Goal: Task Accomplishment & Management: Manage account settings

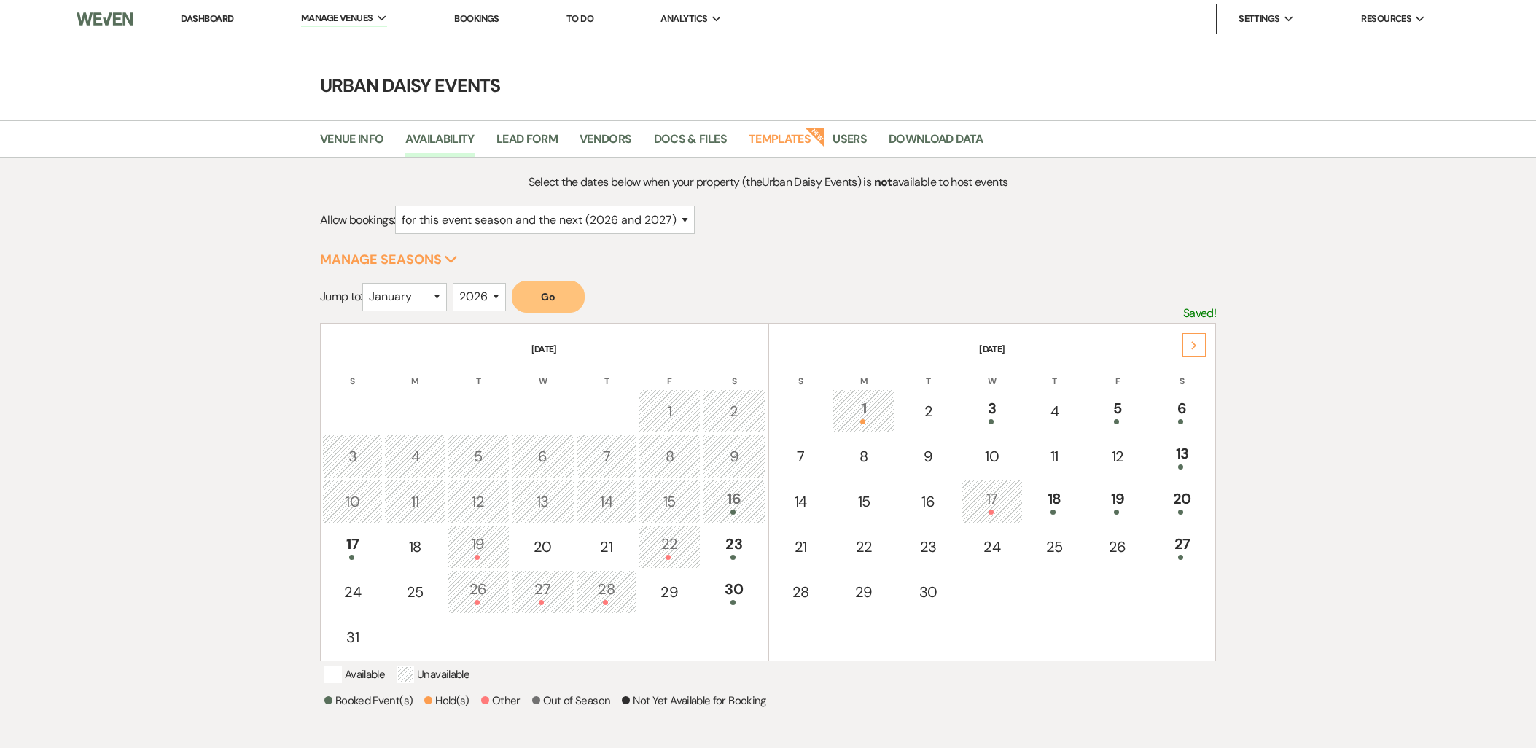
select select "2"
select select "2026"
click at [777, 136] on link "Templates" at bounding box center [780, 144] width 62 height 28
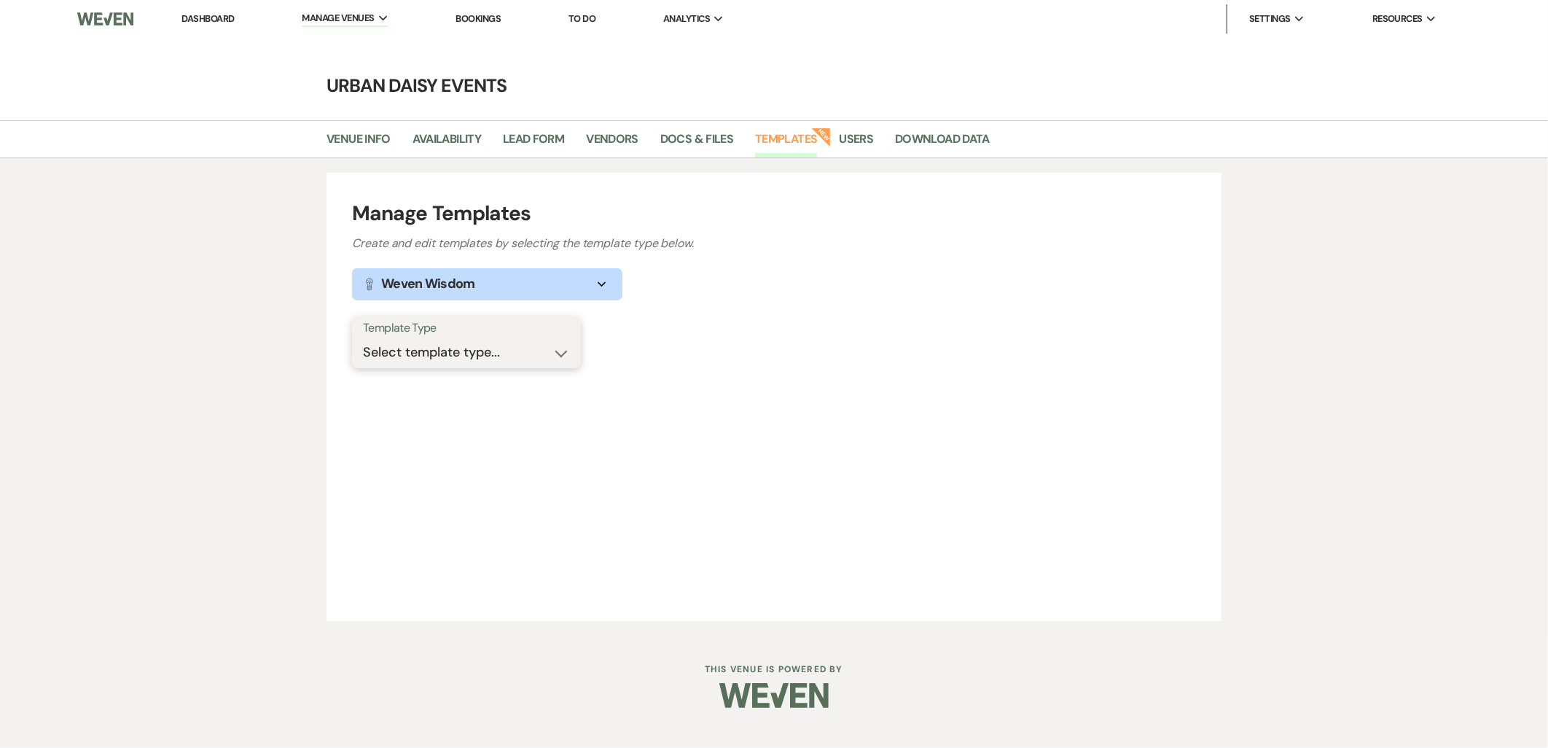
click at [447, 353] on select "Select template type... Task List Message Templates Payment Plan Inventory Item…" at bounding box center [466, 352] width 207 height 28
select select "Message Templates"
click at [363, 338] on select "Select template type... Task List Message Templates Payment Plan Inventory Item…" at bounding box center [466, 352] width 207 height 28
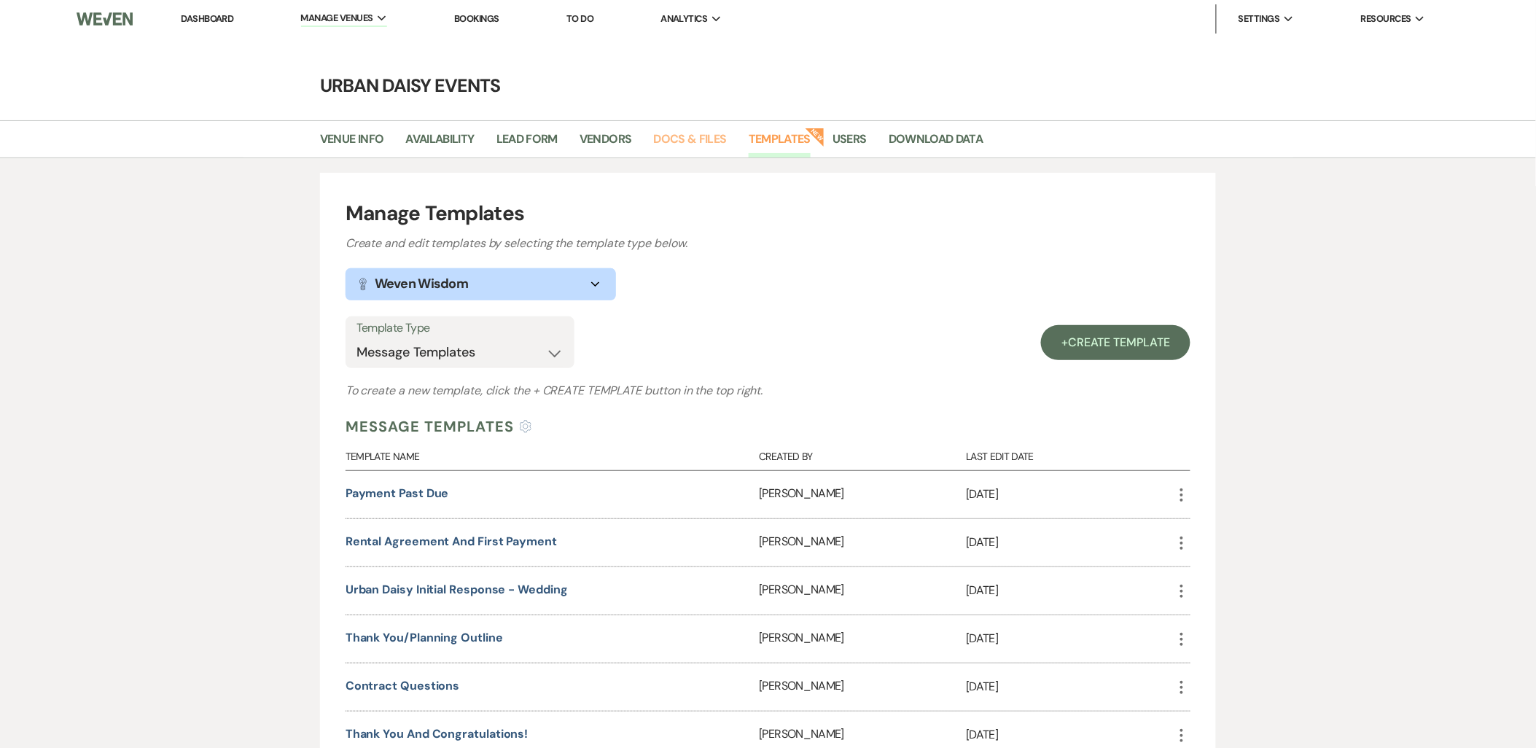
click at [689, 142] on link "Docs & Files" at bounding box center [690, 144] width 73 height 28
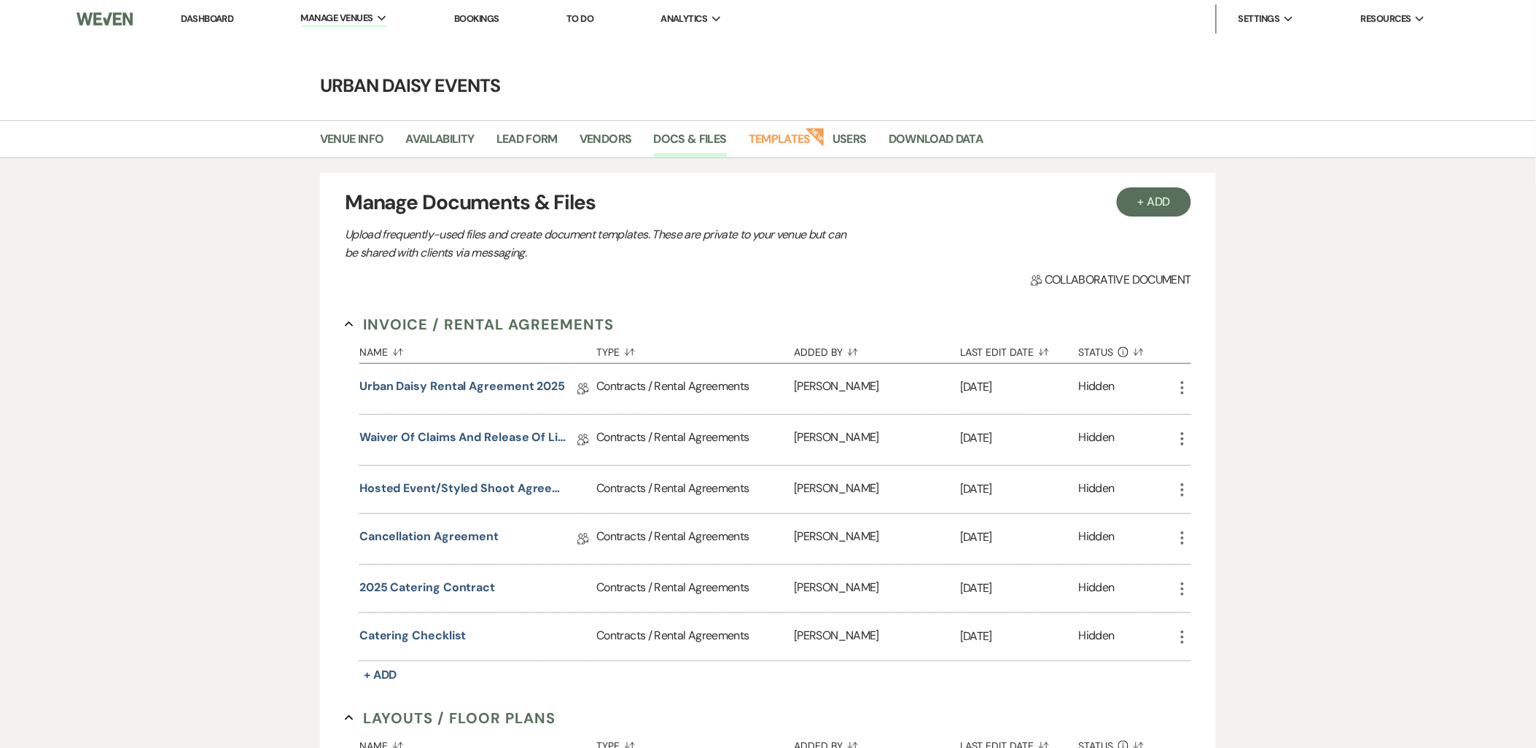
click at [424, 131] on link "Availability" at bounding box center [439, 144] width 69 height 28
select select "2"
select select "2026"
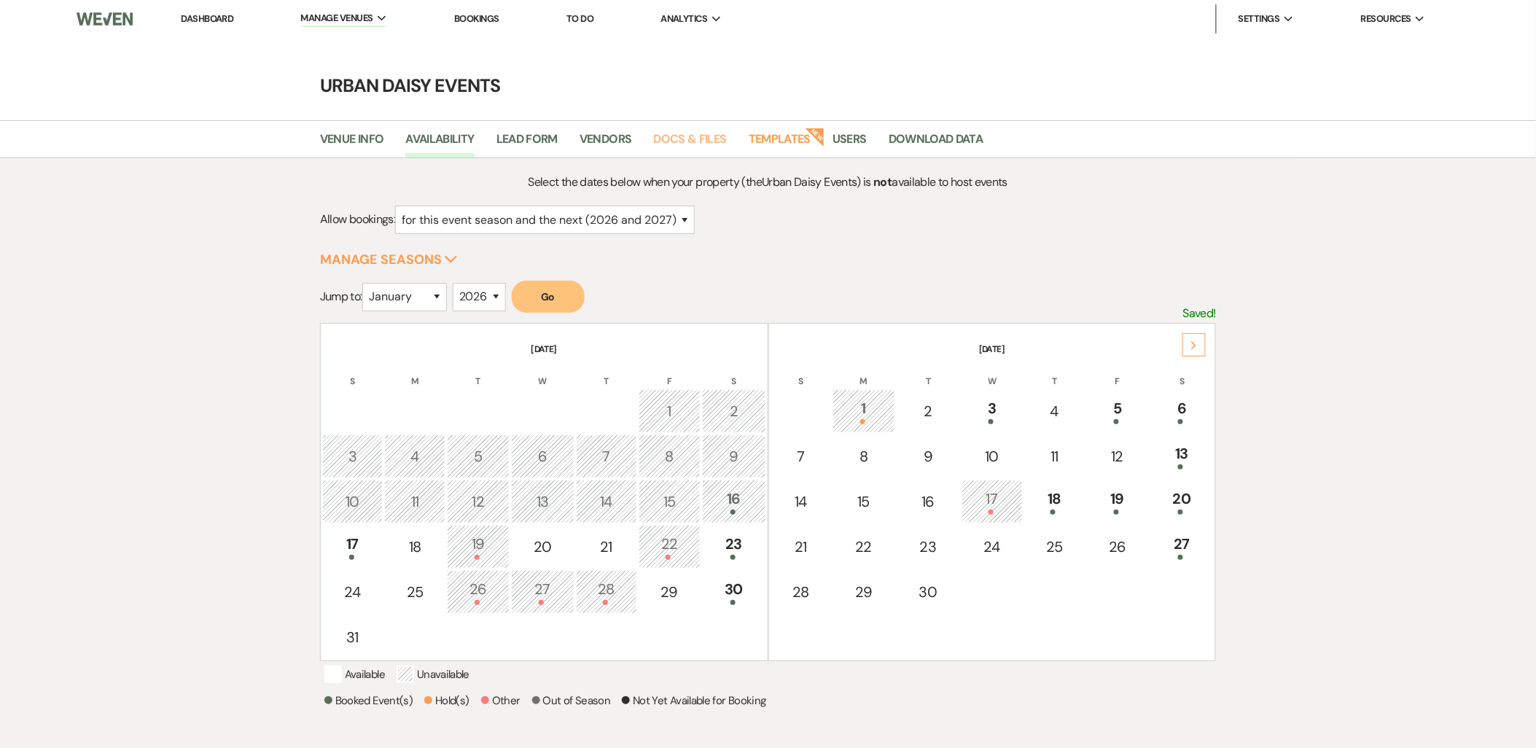
click at [708, 144] on link "Docs & Files" at bounding box center [690, 144] width 73 height 28
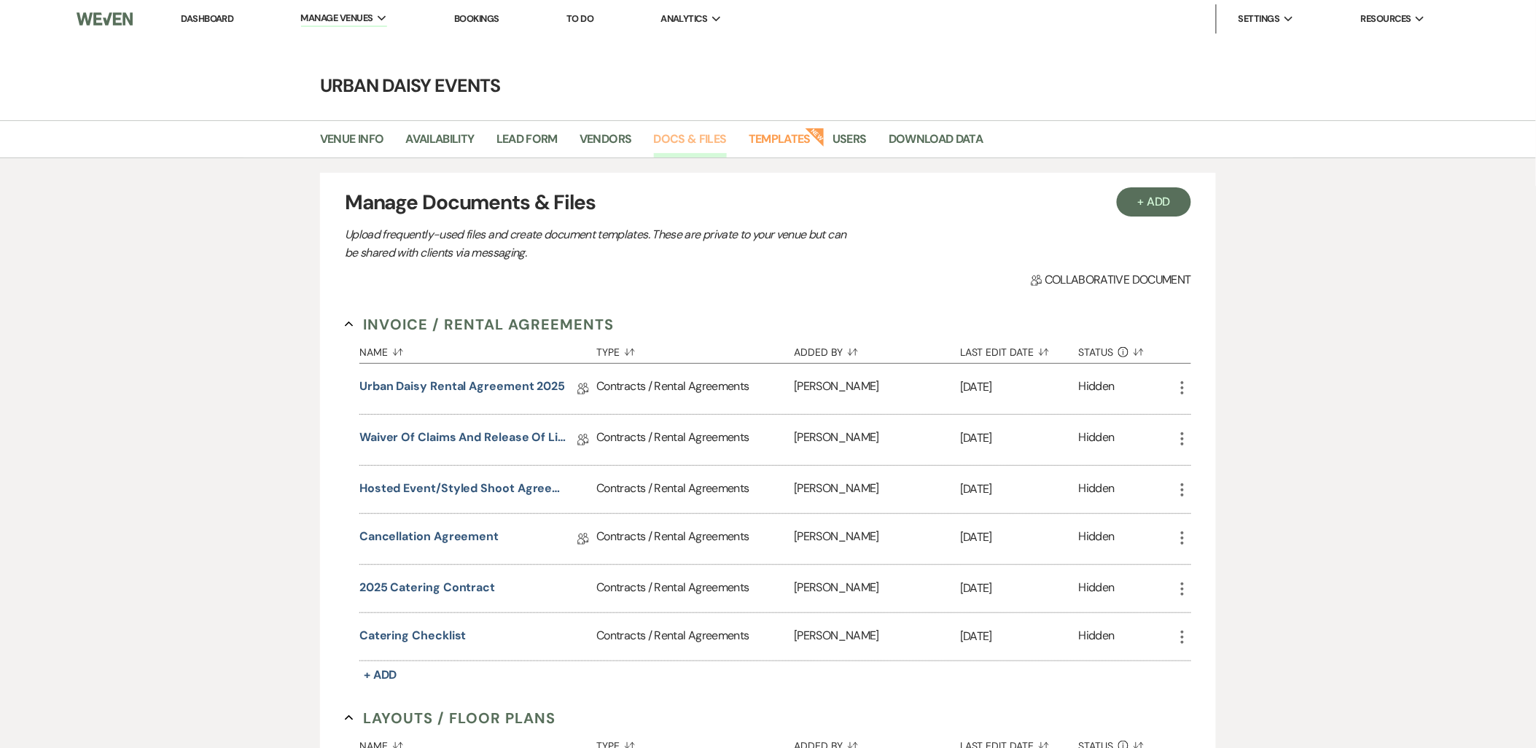
click at [698, 133] on link "Docs & Files" at bounding box center [690, 144] width 73 height 28
click at [763, 149] on link "Templates" at bounding box center [780, 144] width 62 height 28
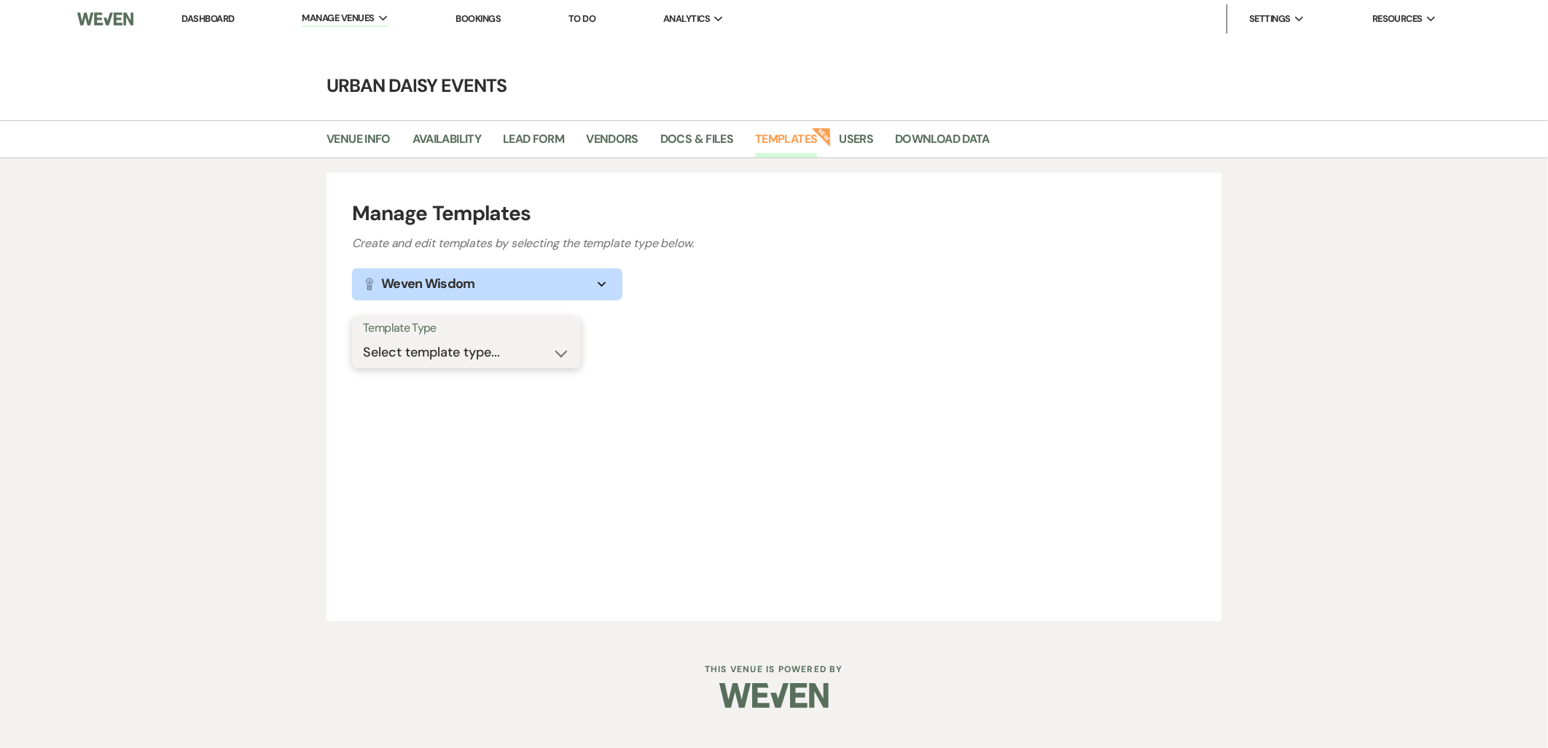
click at [467, 348] on select "Select template type... Task List Message Templates Payment Plan Inventory Item…" at bounding box center [466, 352] width 207 height 28
select select "Message Templates"
click at [363, 338] on select "Select template type... Task List Message Templates Payment Plan Inventory Item…" at bounding box center [466, 352] width 207 height 28
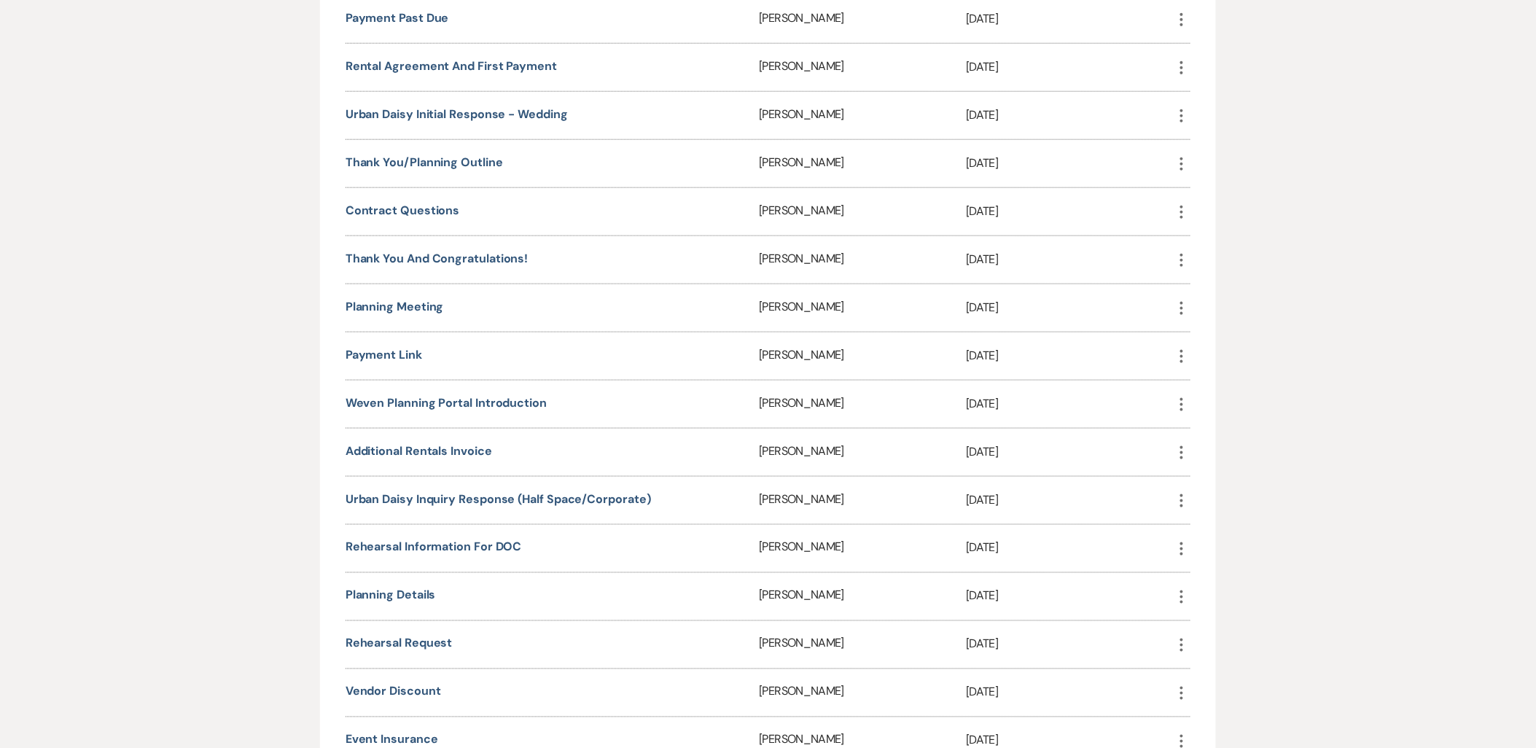
scroll to position [566, 0]
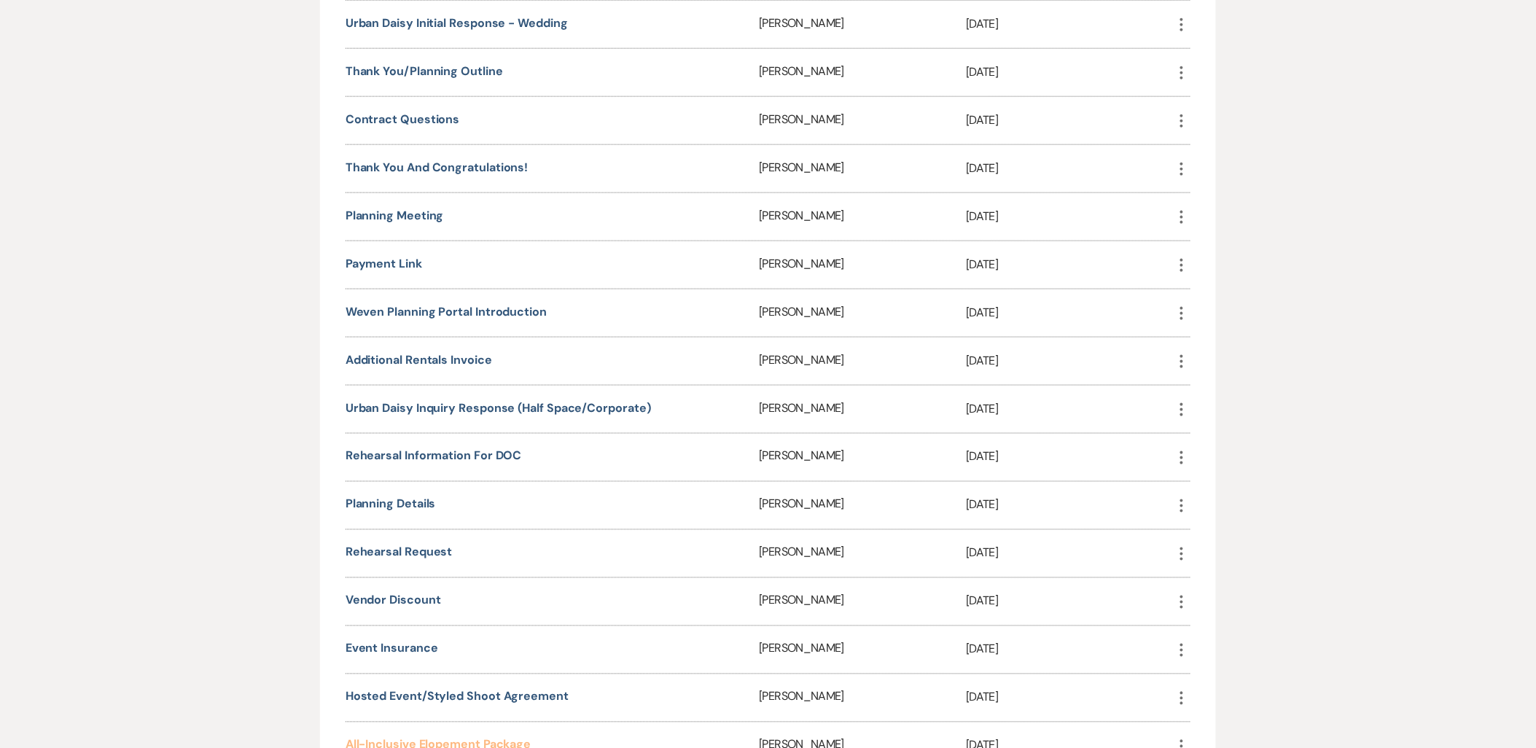
click at [390, 739] on link "All-Inclusive Elopement Package" at bounding box center [438, 744] width 186 height 15
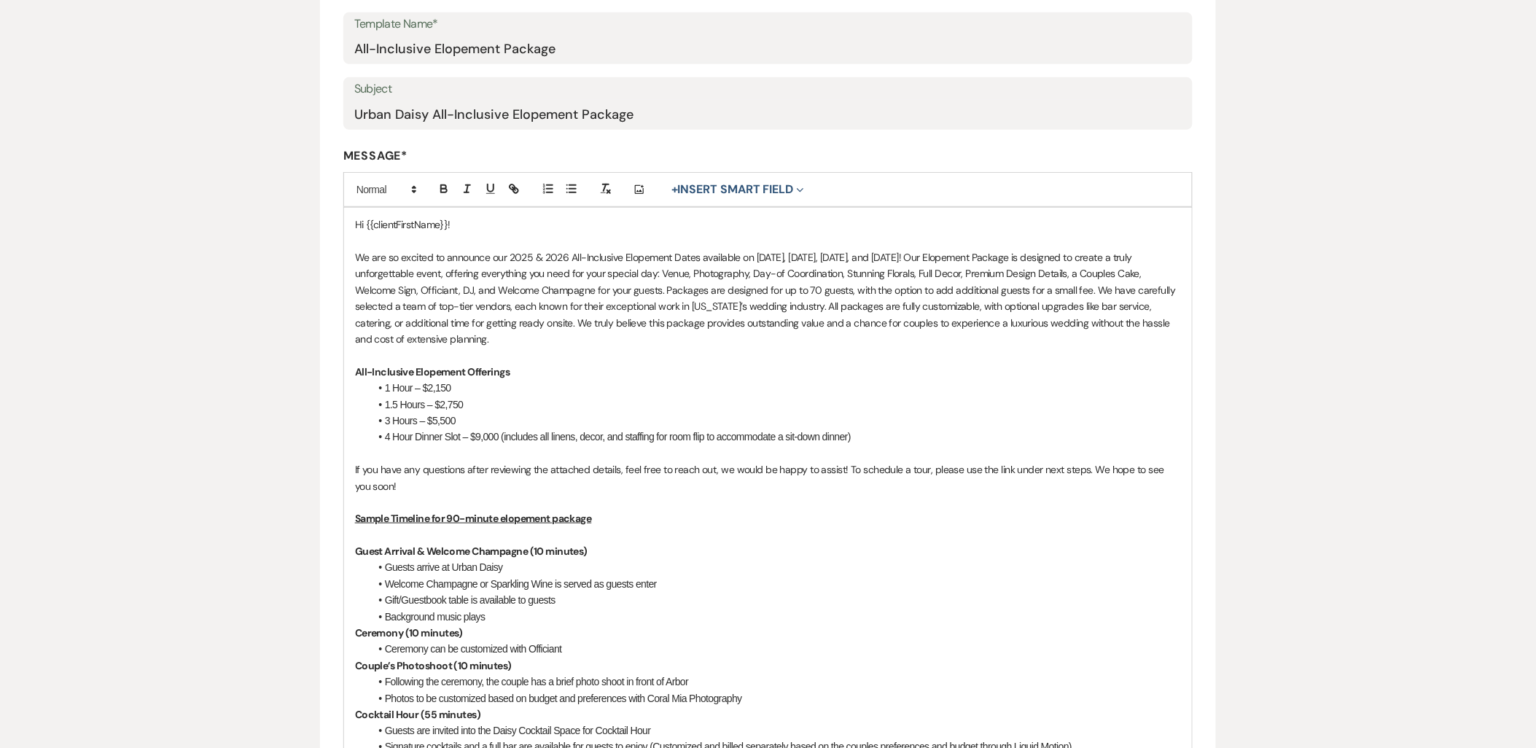
click at [387, 435] on li "4 Hour Dinner Slot – $9,000 (includes all linens, decor, and staffing for room …" at bounding box center [775, 437] width 811 height 16
click at [477, 404] on li "1.5 Hours – $2,750" at bounding box center [775, 404] width 811 height 16
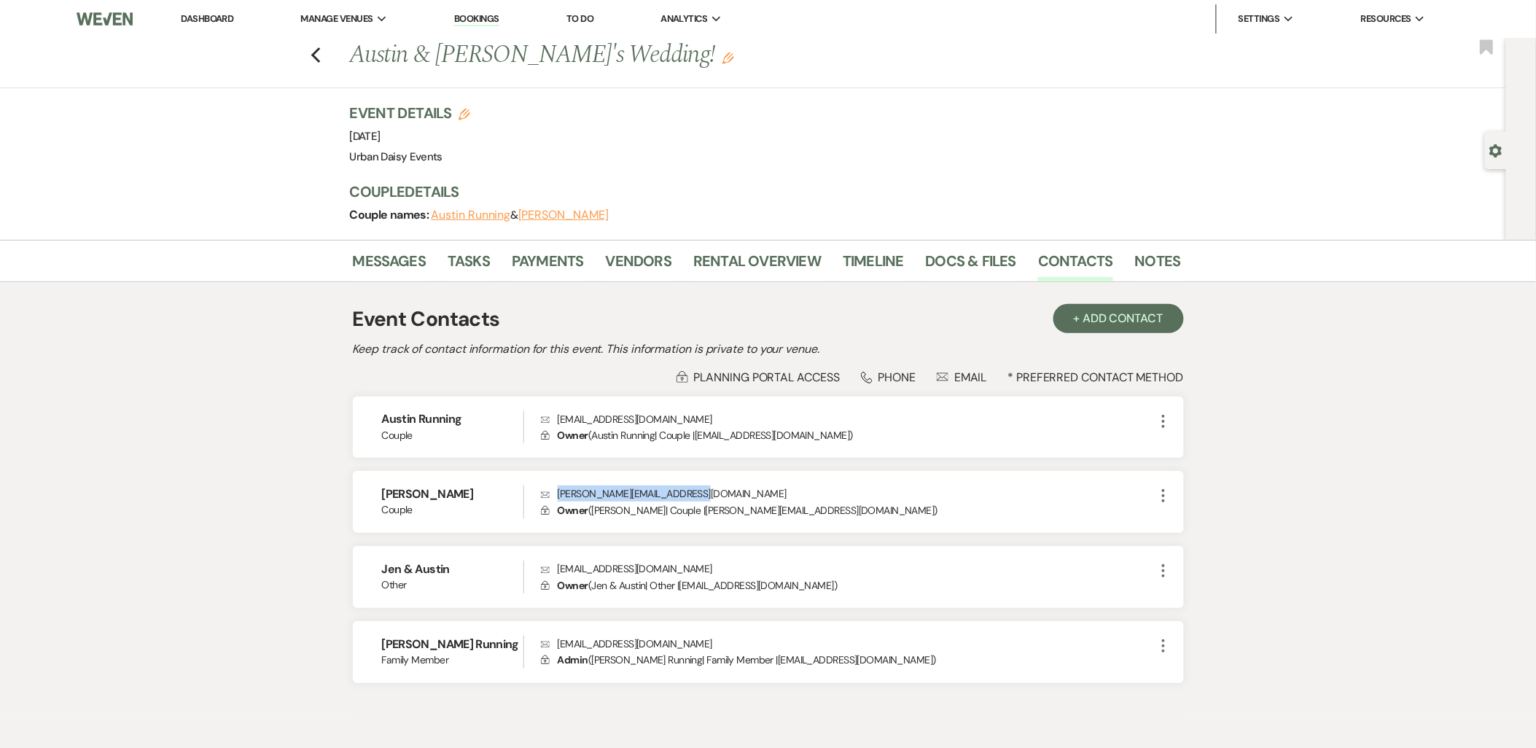
click at [0, 0] on li "Urban Daisy Events" at bounding box center [0, 0] width 0 height 0
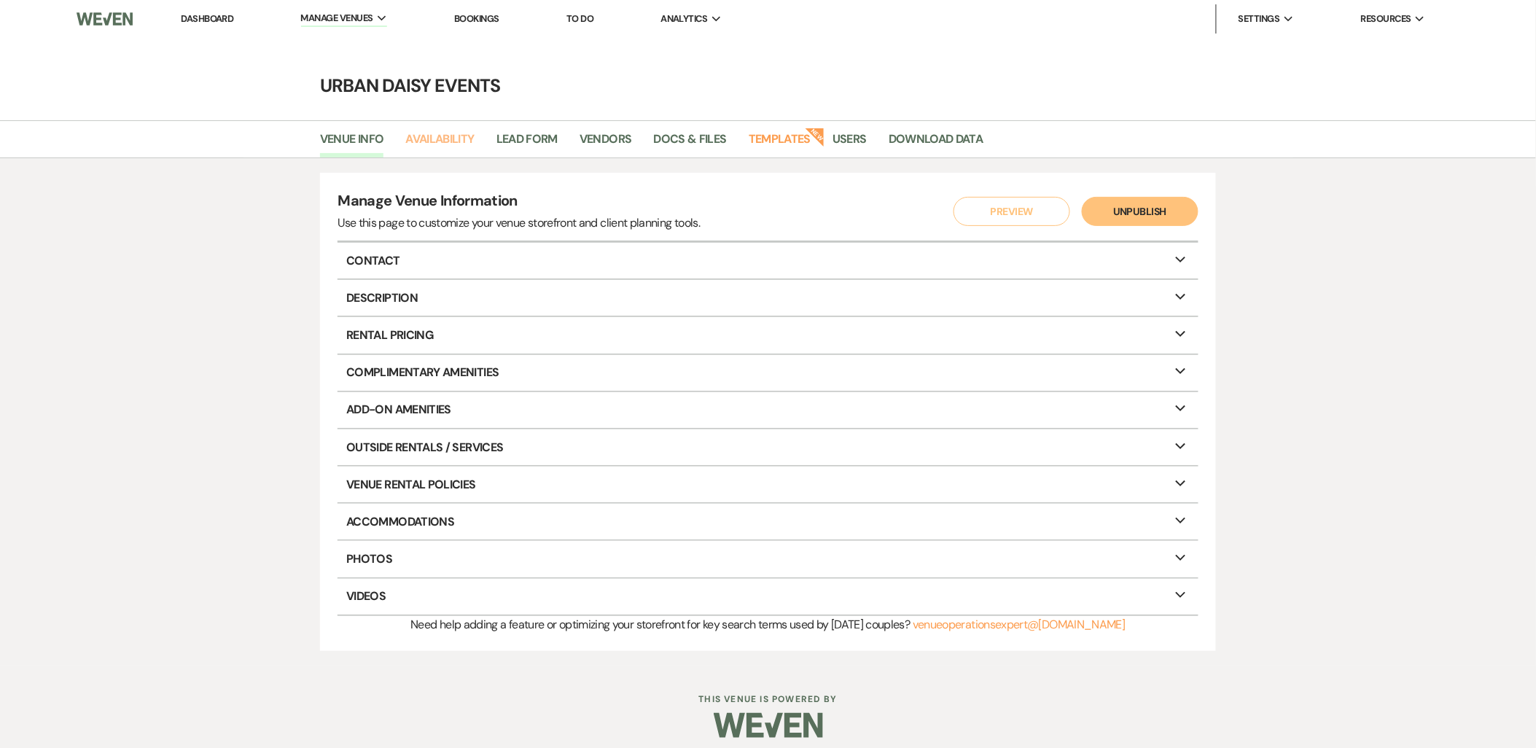
click at [420, 135] on link "Availability" at bounding box center [439, 144] width 69 height 28
select select "2"
select select "2026"
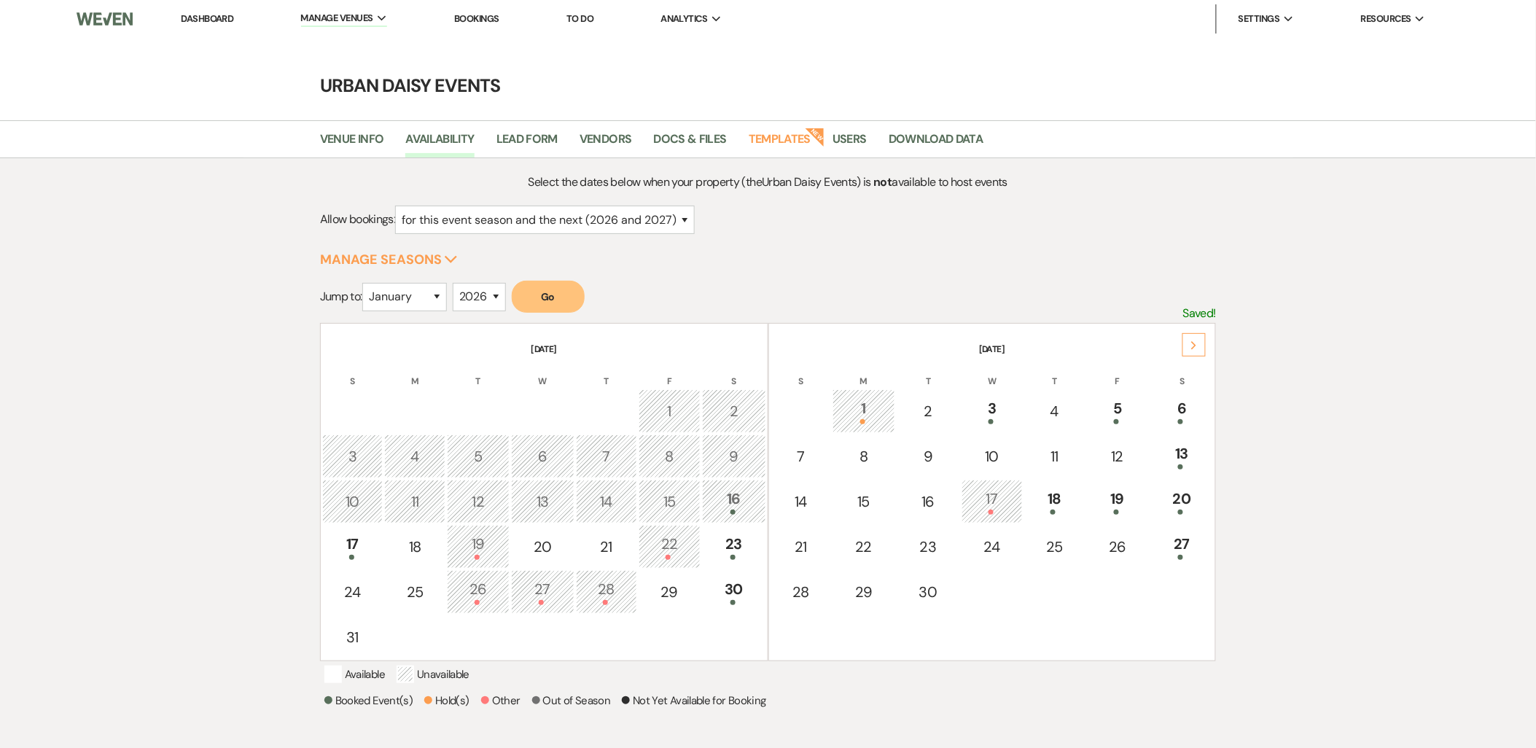
click at [1196, 345] on use at bounding box center [1194, 345] width 5 height 8
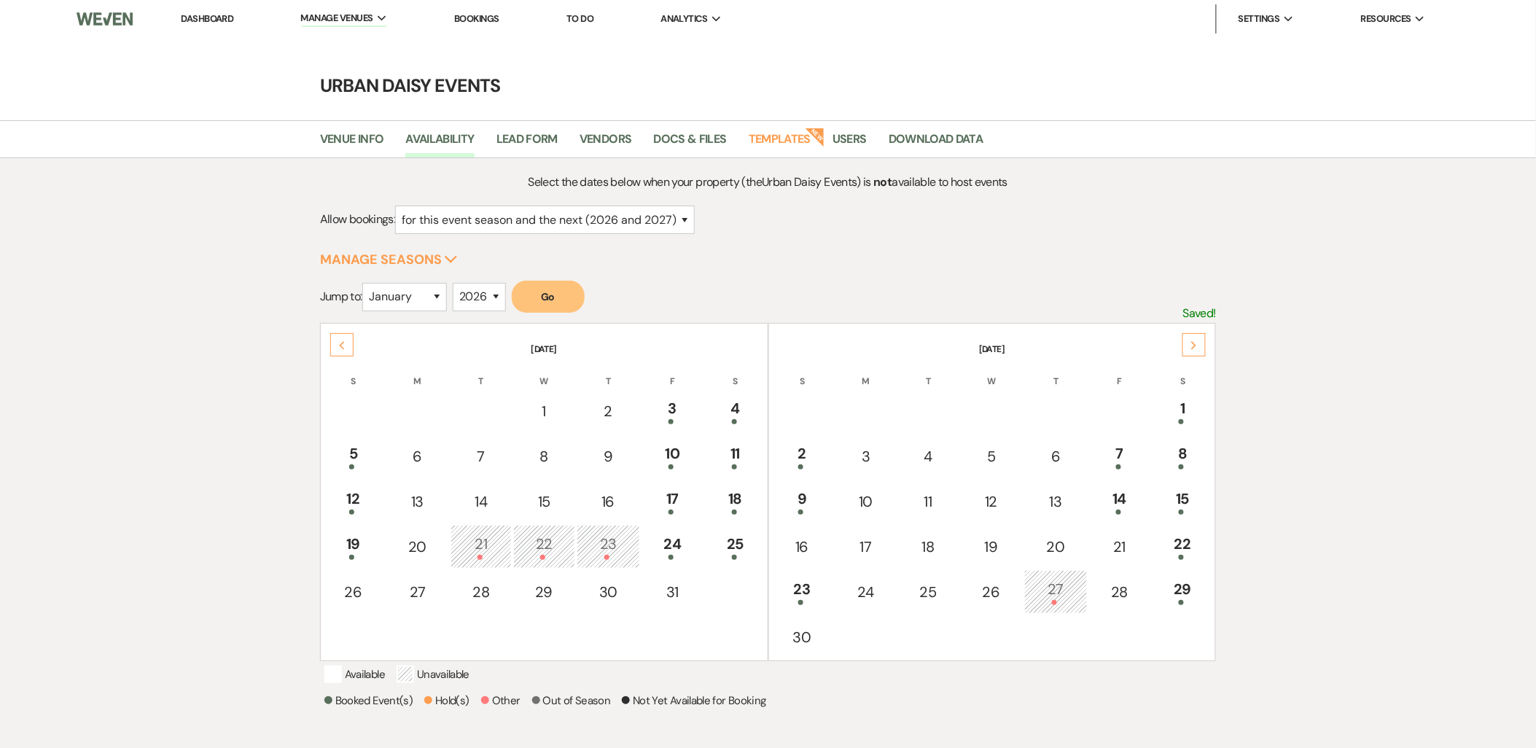
click at [811, 587] on div "23" at bounding box center [801, 591] width 47 height 27
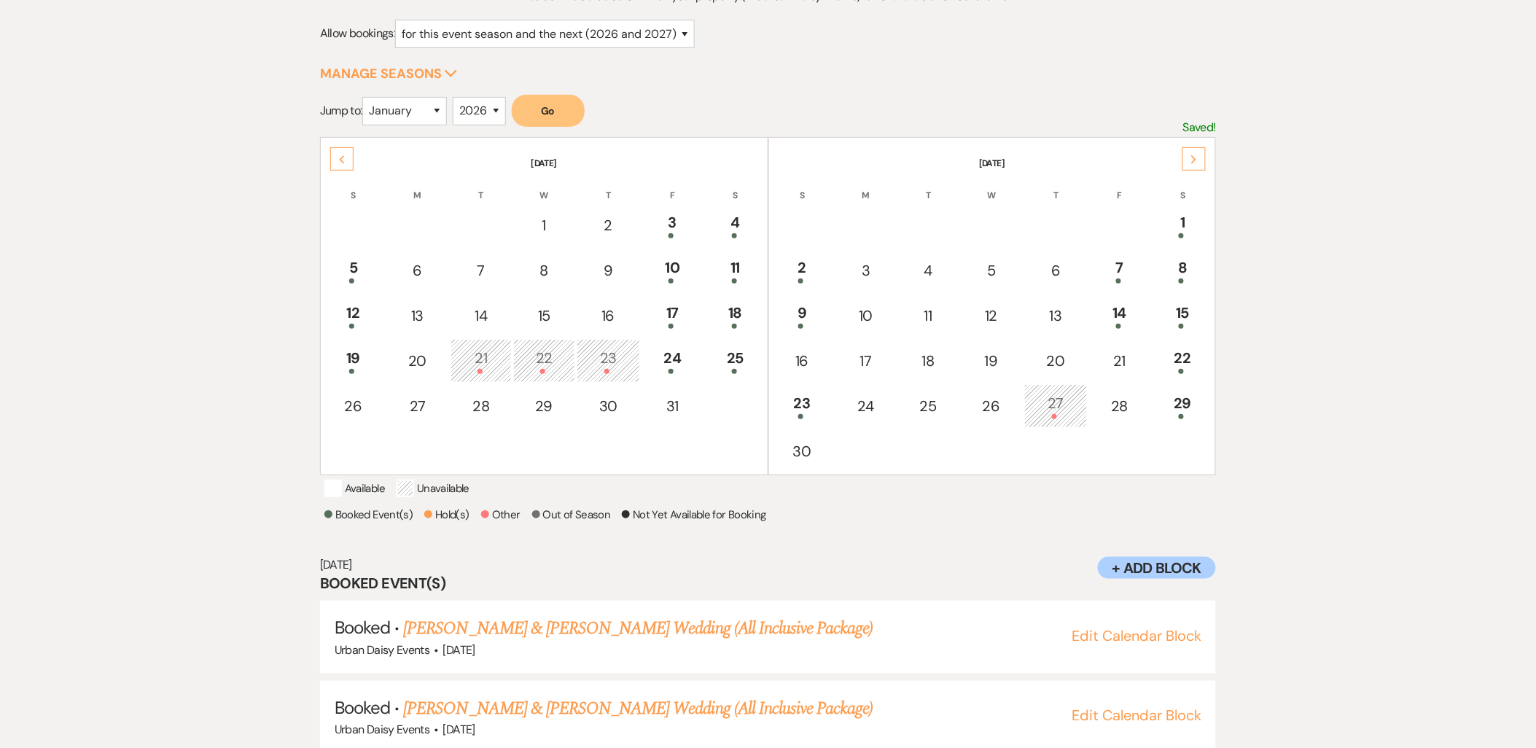
scroll to position [198, 0]
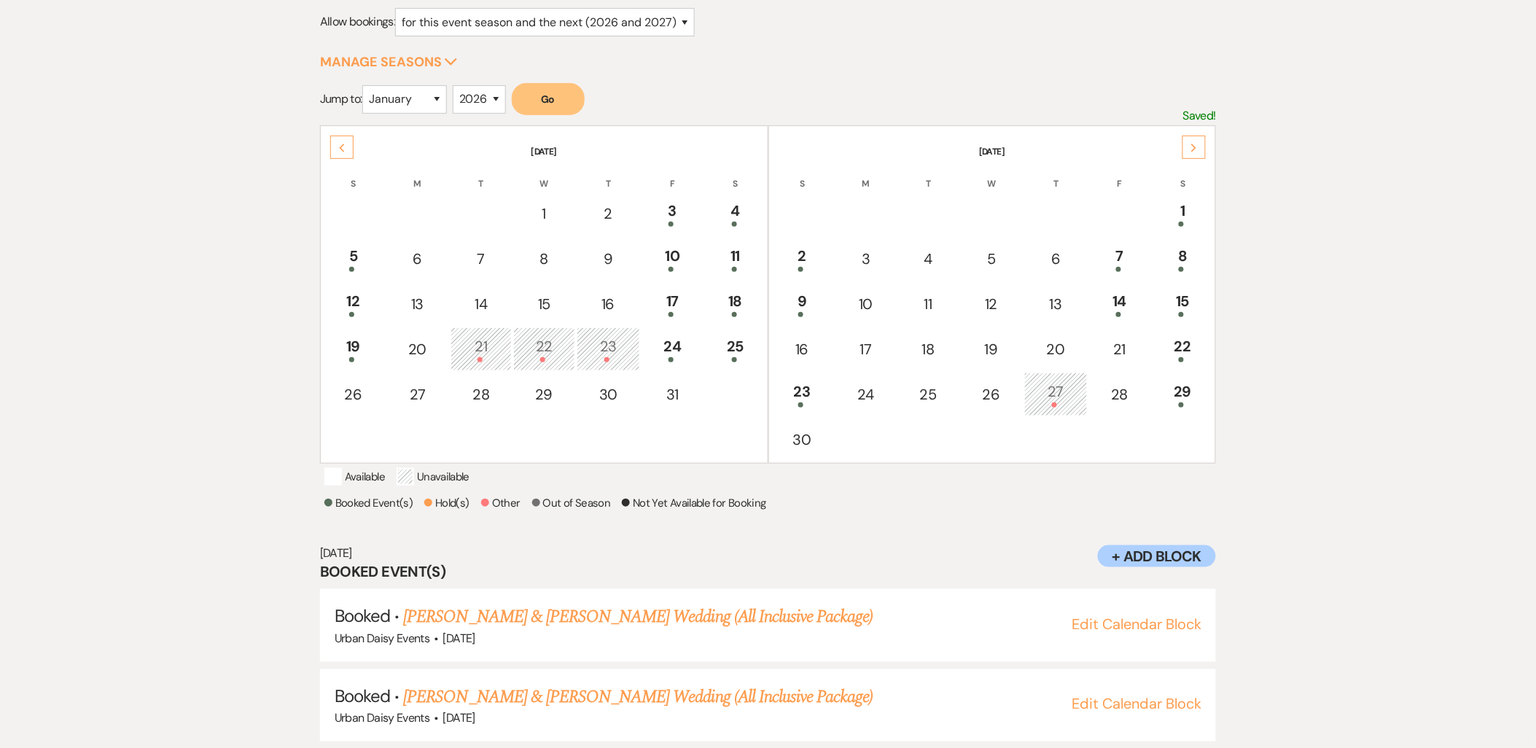
click at [530, 696] on link "[PERSON_NAME] & [PERSON_NAME] Wedding (All Inclusive Package)" at bounding box center [637, 697] width 469 height 26
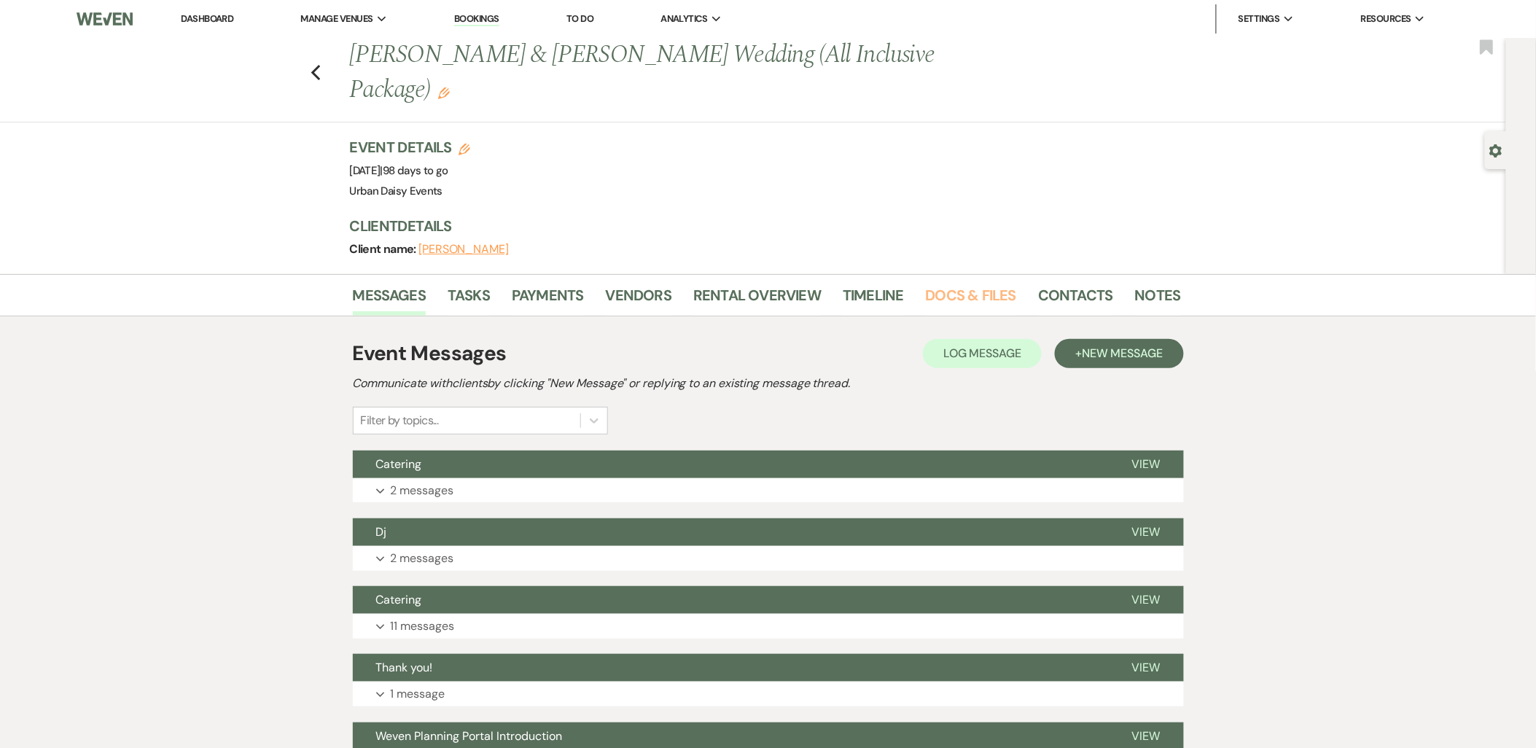
click at [955, 284] on link "Docs & Files" at bounding box center [971, 300] width 90 height 32
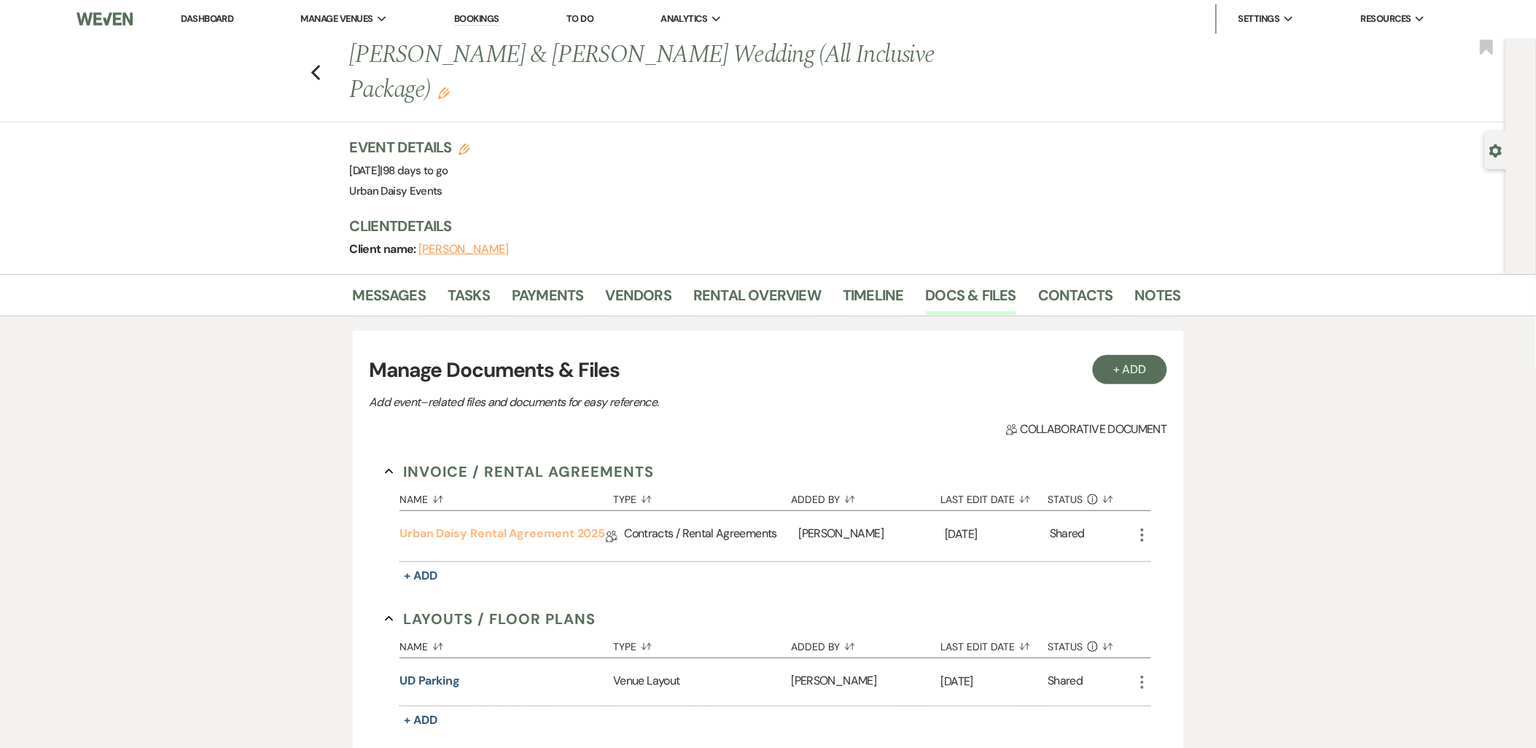
click at [504, 525] on link "Urban Daisy Rental Agreement 2025" at bounding box center [502, 536] width 206 height 23
